Goal: Information Seeking & Learning: Learn about a topic

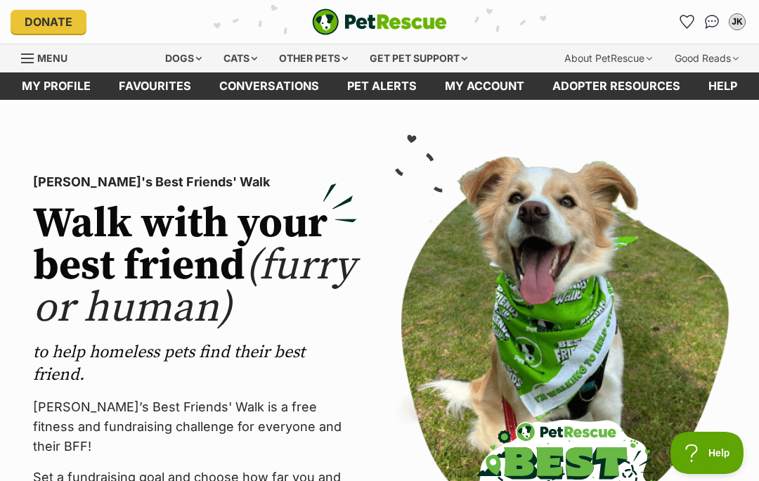
click at [188, 61] on div "Dogs" at bounding box center [183, 58] width 56 height 28
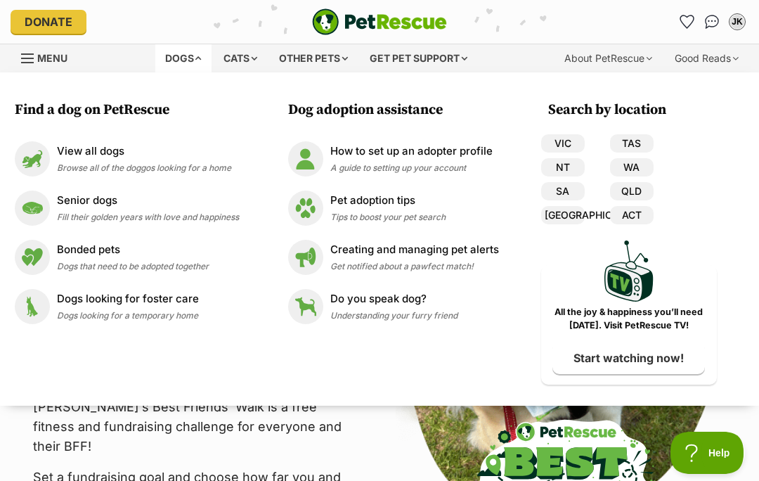
click at [34, 205] on img at bounding box center [32, 208] width 35 height 35
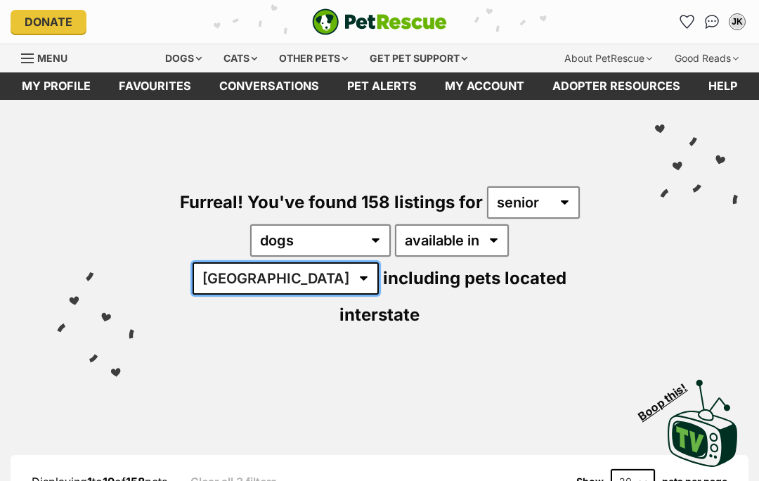
click at [379, 262] on select "Australia ACT NSW NT QLD SA TAS VIC WA" at bounding box center [286, 278] width 186 height 32
select select "WA"
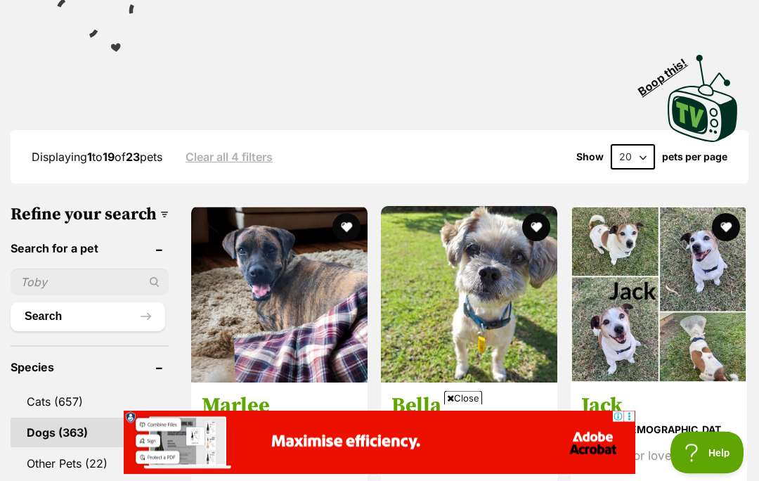
scroll to position [325, 0]
click at [468, 405] on span "Close" at bounding box center [463, 398] width 38 height 14
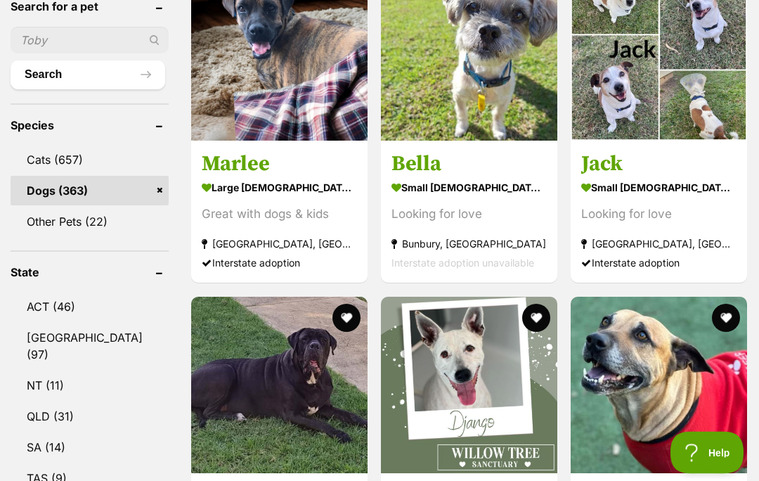
scroll to position [568, 0]
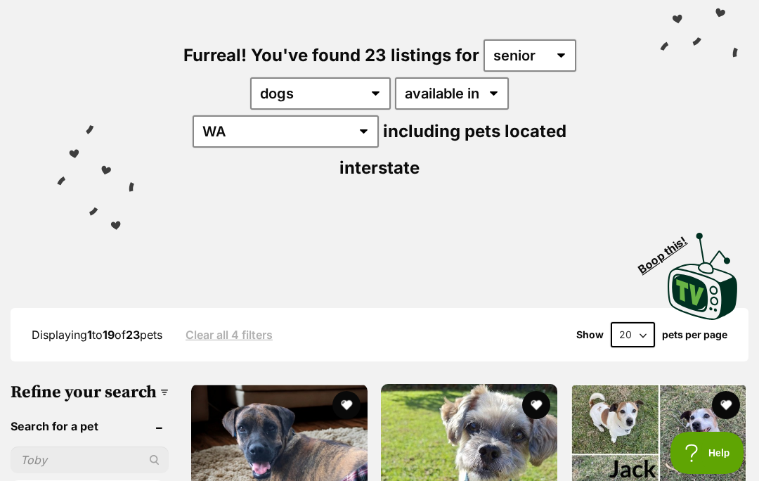
click at [583, 220] on div "Visit PetRescue TV (external site) Boop this!" at bounding box center [379, 271] width 717 height 103
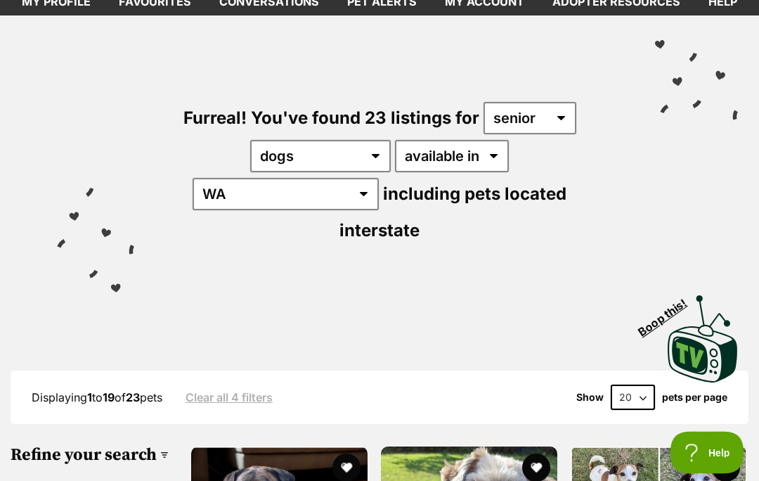
scroll to position [0, 0]
